Goal: Obtain resource: Download file/media

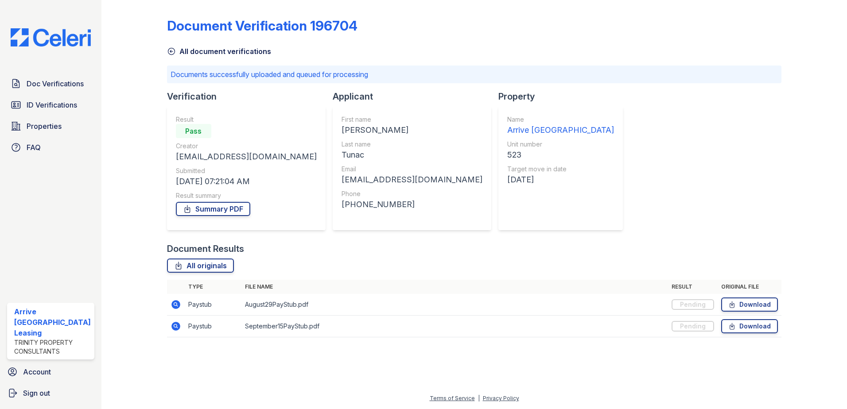
click at [233, 216] on div "Summary PDF" at bounding box center [246, 209] width 141 height 18
click at [233, 210] on link "Summary PDF" at bounding box center [213, 209] width 74 height 14
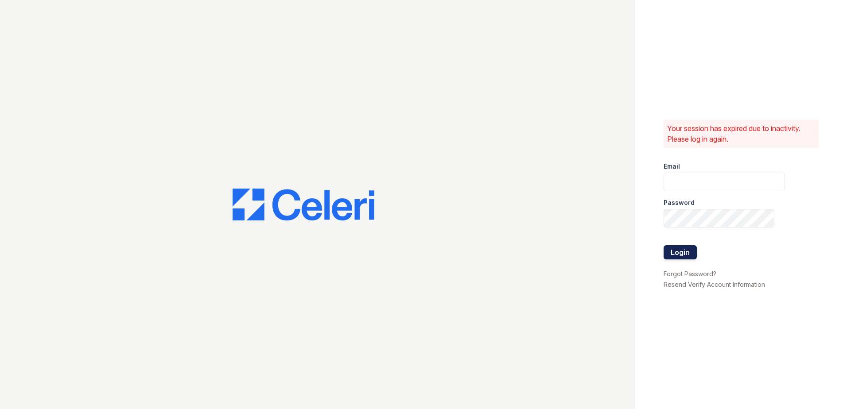
type input "arriveinnerharbor@trinity-pm.com"
click at [689, 249] on button "Login" at bounding box center [680, 252] width 33 height 14
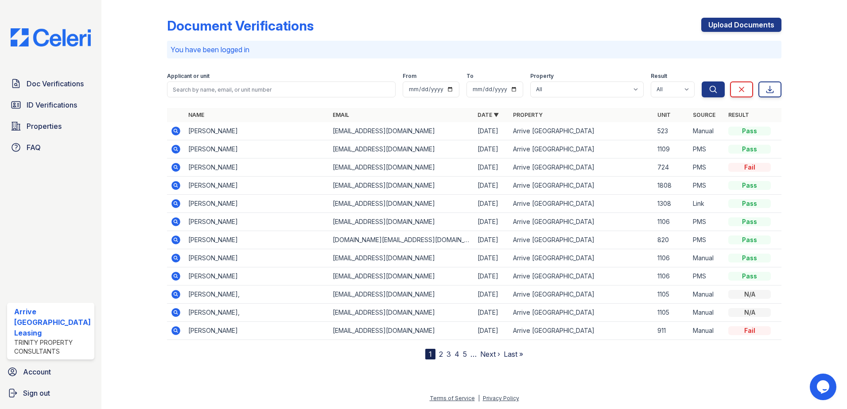
click at [177, 131] on icon at bounding box center [175, 131] width 9 height 9
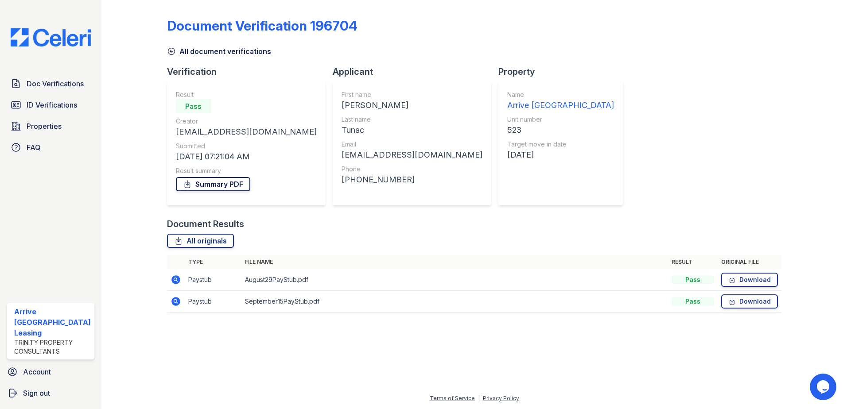
click at [212, 188] on link "Summary PDF" at bounding box center [213, 184] width 74 height 14
click at [174, 51] on icon at bounding box center [171, 51] width 7 height 7
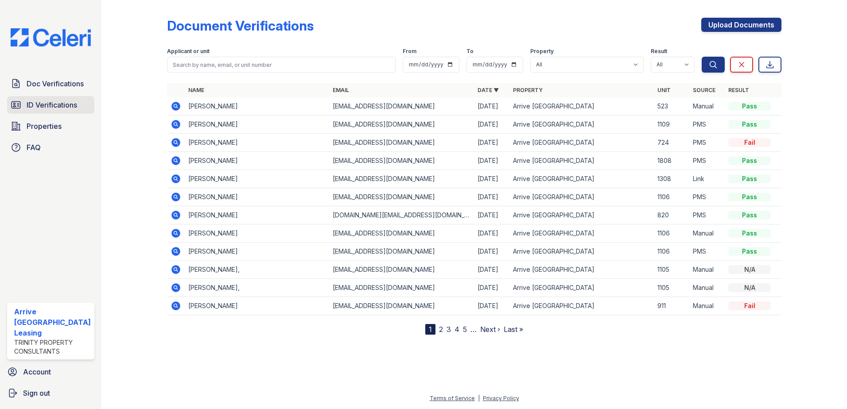
click at [74, 102] on span "ID Verifications" at bounding box center [52, 105] width 51 height 11
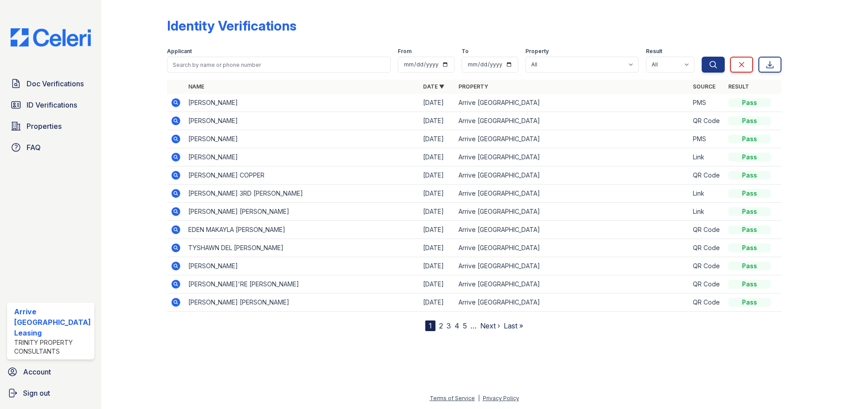
click at [173, 101] on icon at bounding box center [175, 102] width 9 height 9
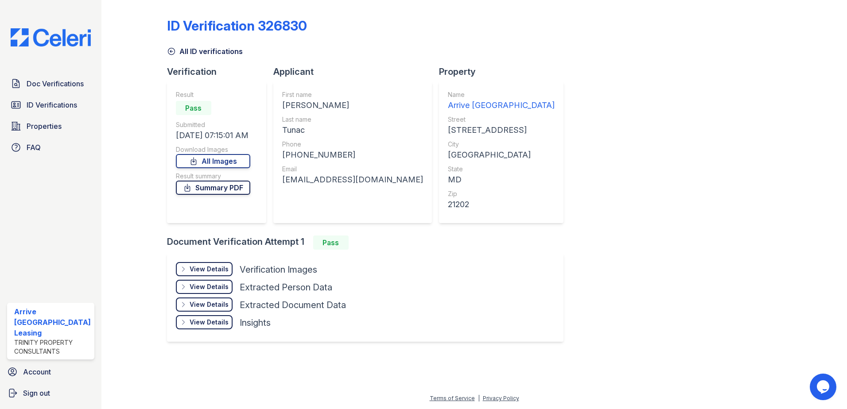
click at [237, 187] on link "Summary PDF" at bounding box center [213, 188] width 74 height 14
